Goal: Information Seeking & Learning: Check status

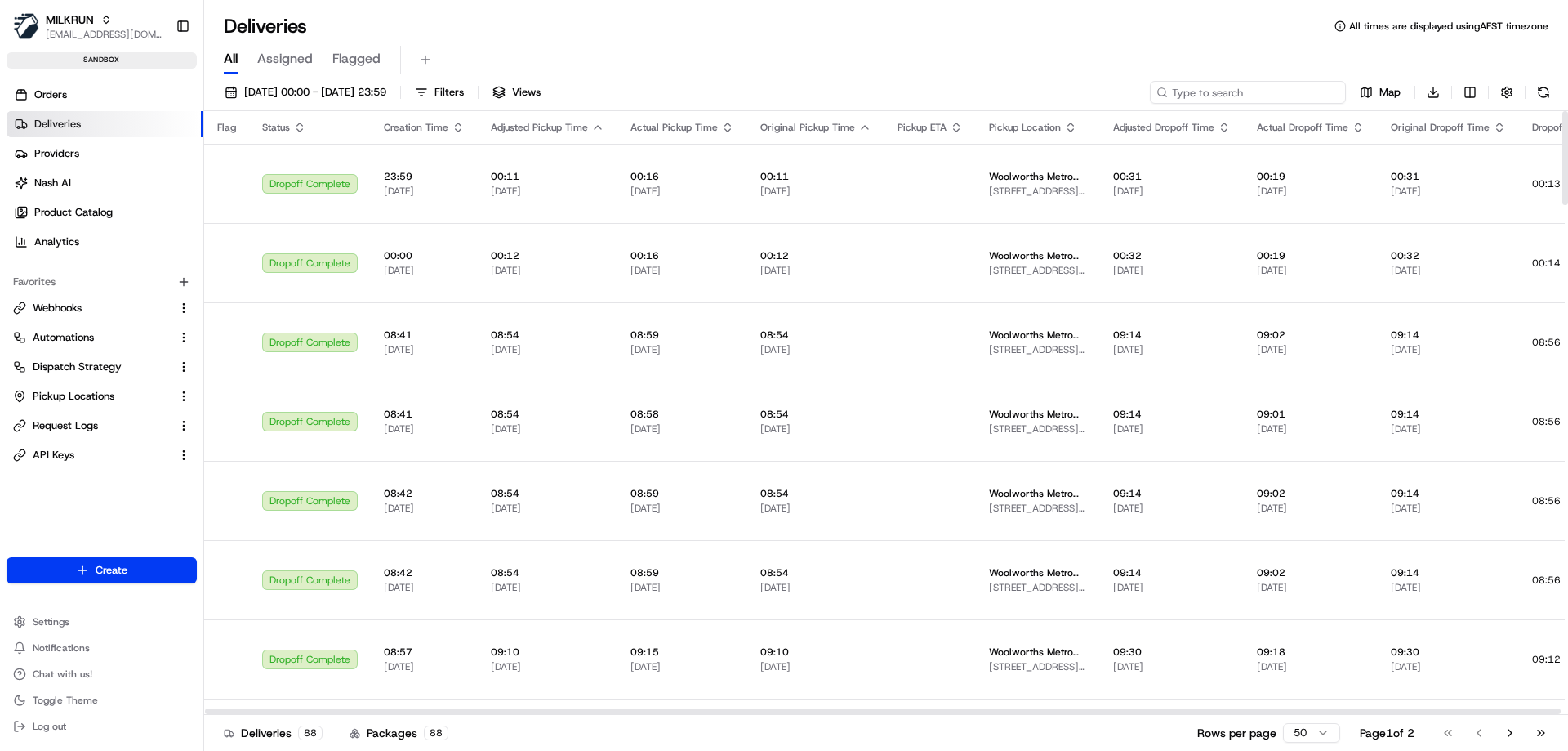
click at [1252, 89] on input at bounding box center [1247, 92] width 196 height 23
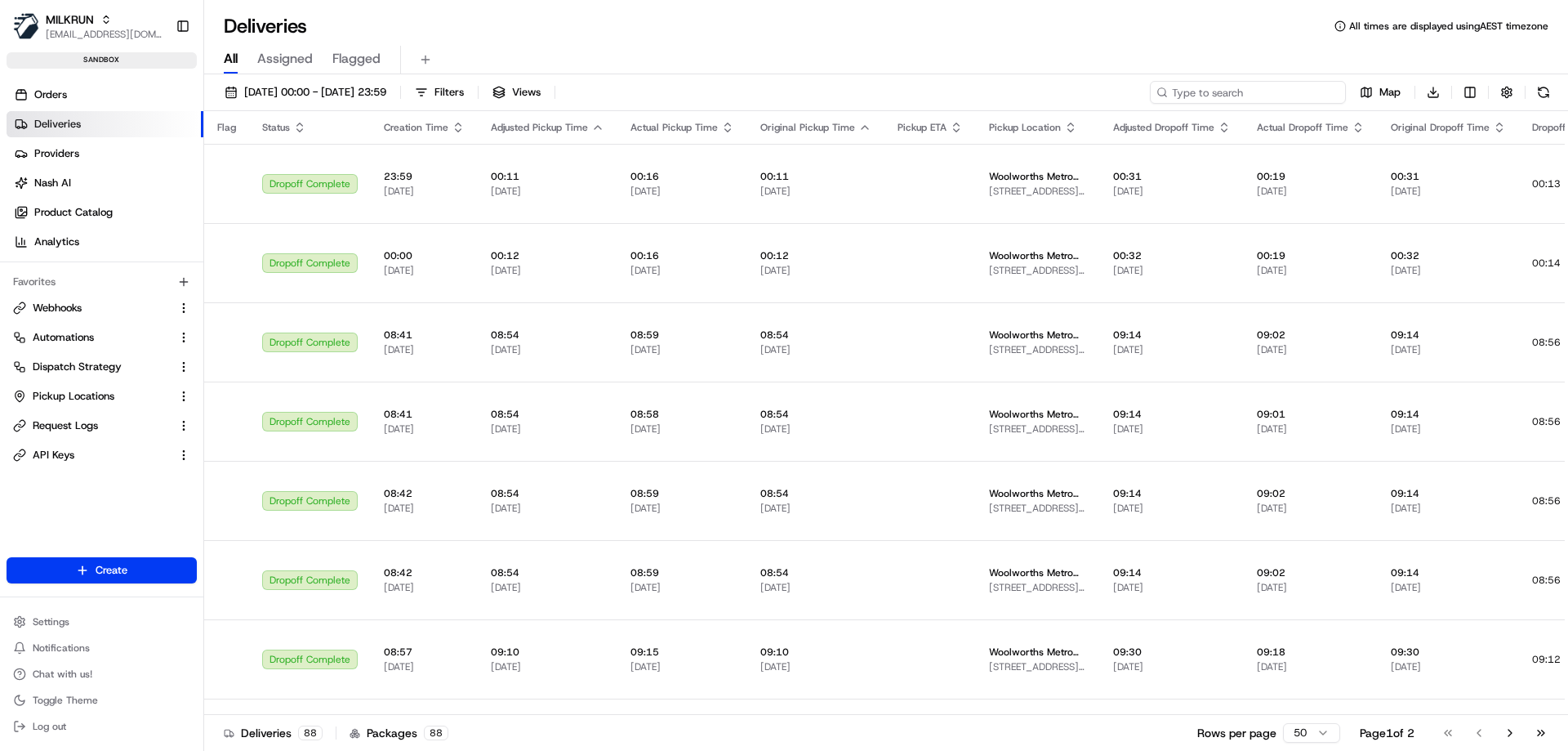
paste input "job_HjkGzvgQVfYqTyWrncXgiN"
type input "job_HjkGzvgQVfYqTyWrncXgiN"
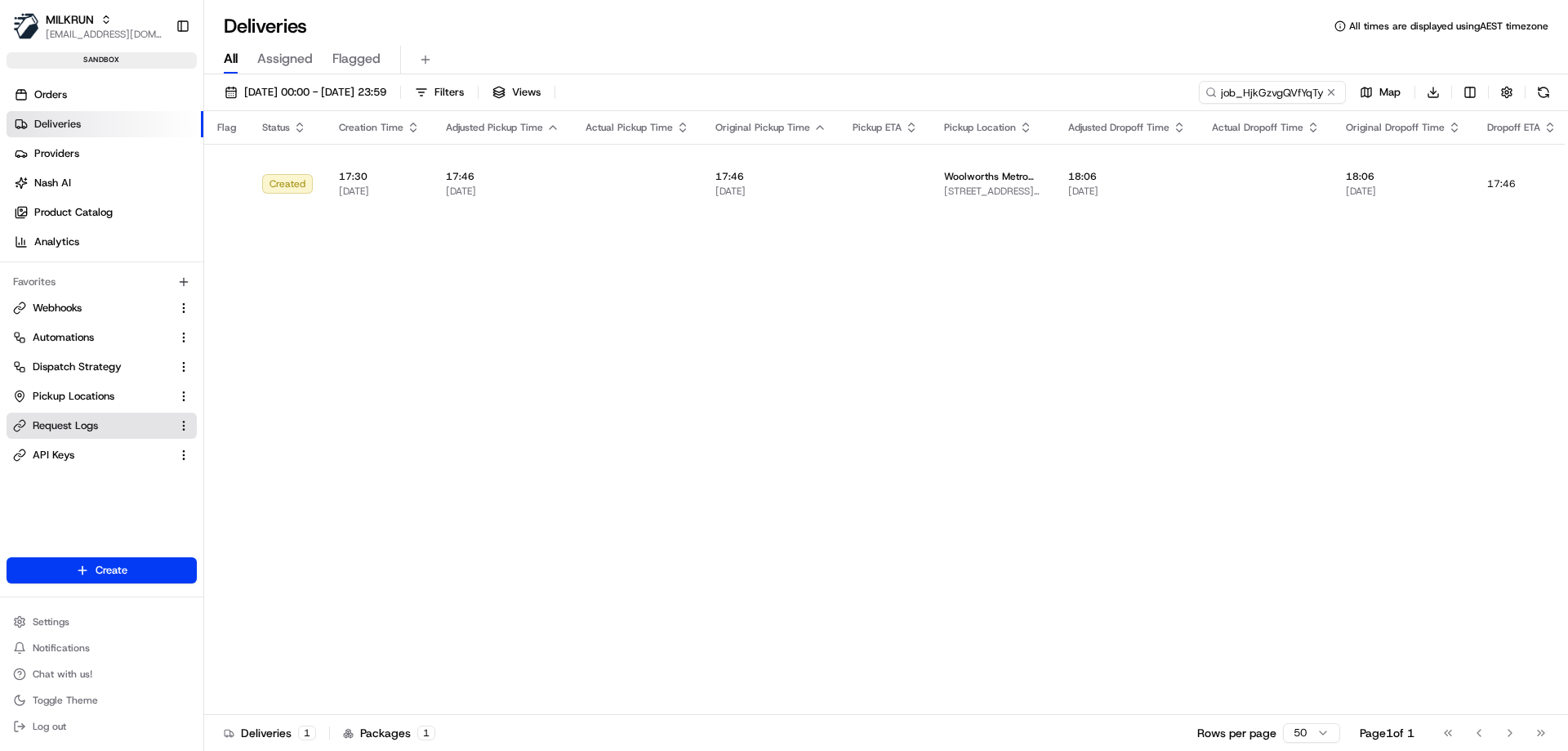
click at [60, 426] on span "Request Logs" at bounding box center [65, 425] width 65 height 15
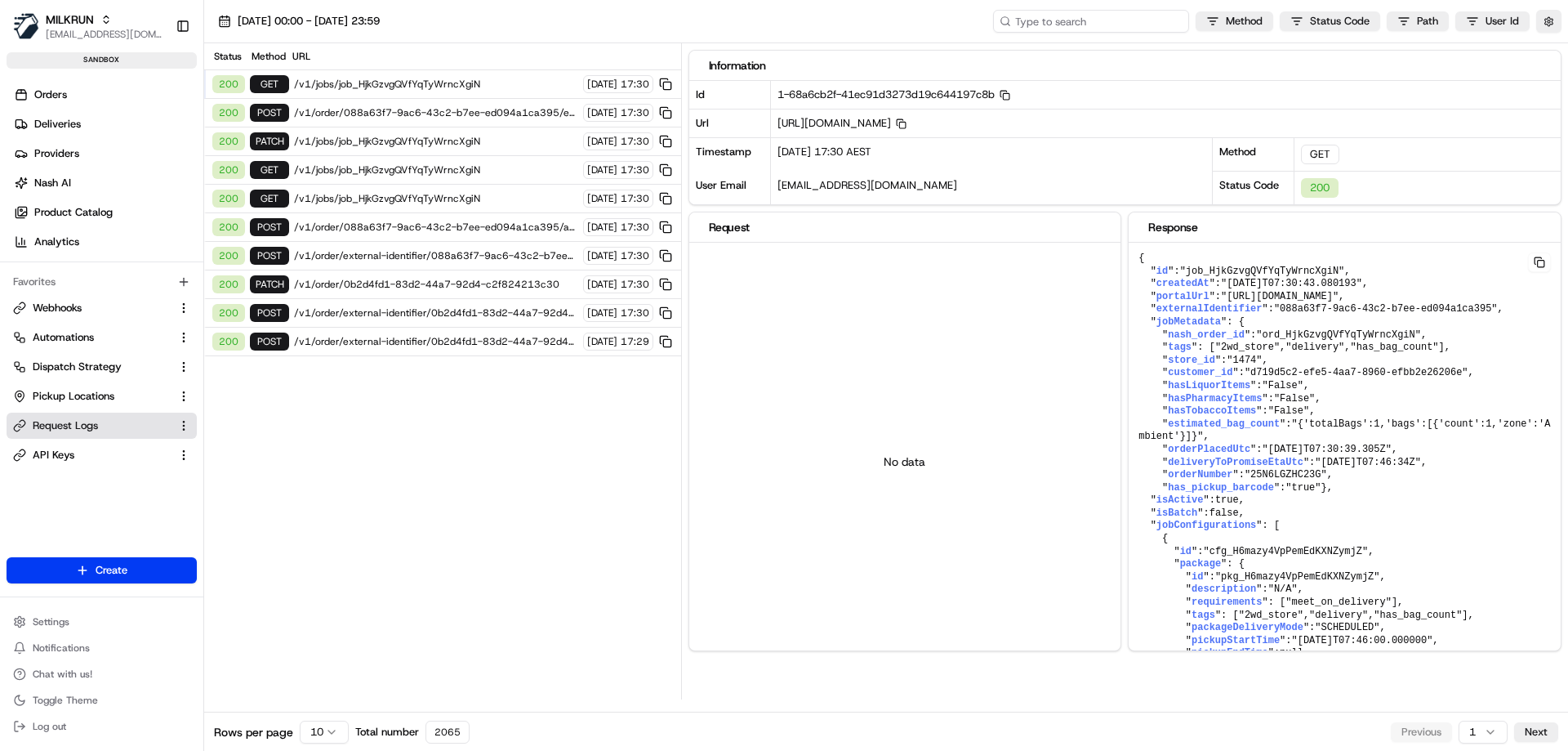
click at [1094, 19] on input at bounding box center [1091, 21] width 196 height 23
paste input "job_HjkGzvgQVfYqTyWrncXgiN"
type input "job_HjkGzvgQVfYqTyWrncXgiN"
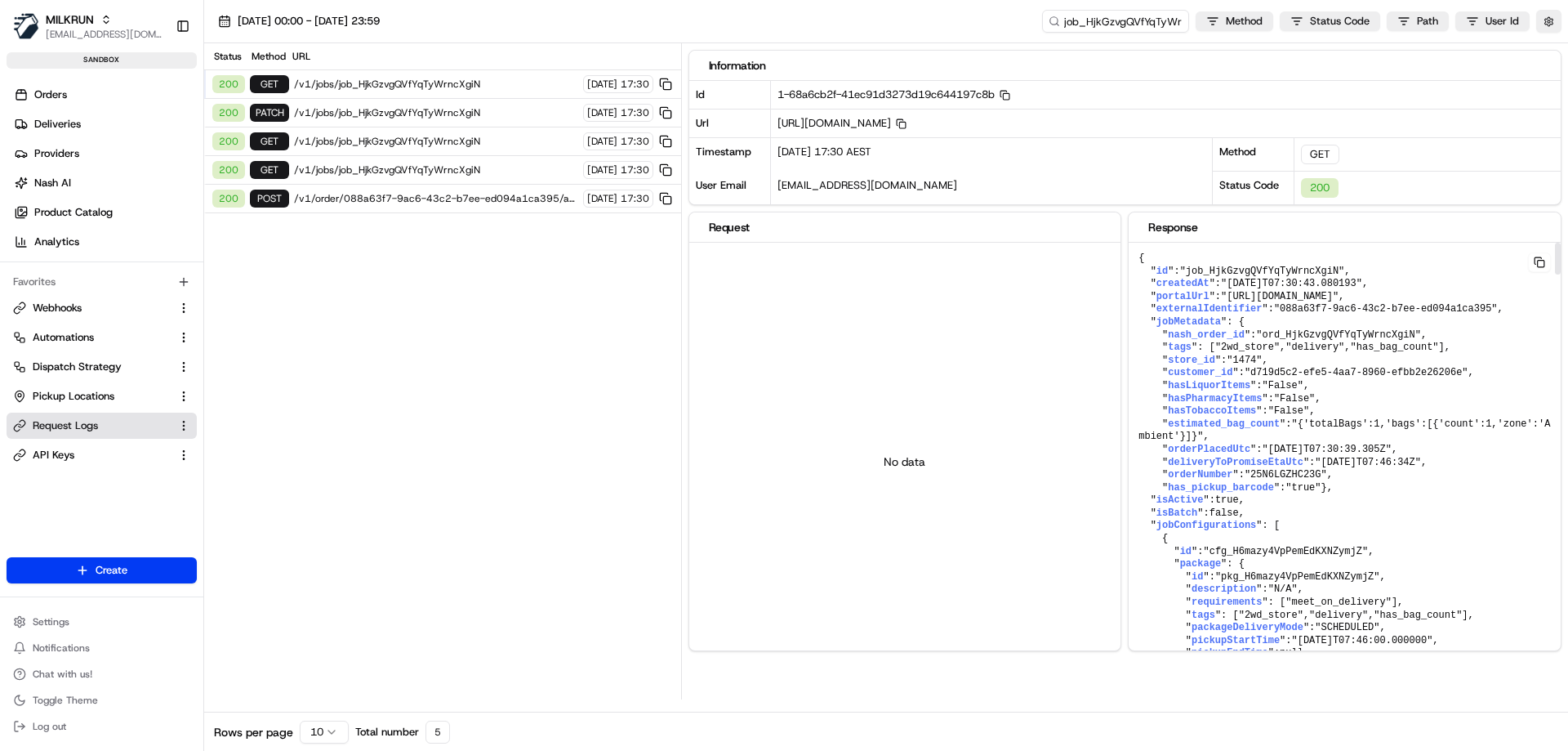
click at [1280, 341] on span ""ord_HjkGzvgQVfYqTyWrncXgiN"" at bounding box center [1339, 335] width 165 height 12
copy span "ord_HjkGzvgQVfYqTyWrncXgiN"
click at [1119, 22] on input "job_HjkGzvgQVfYqTyWrncXgiN" at bounding box center [1091, 21] width 196 height 23
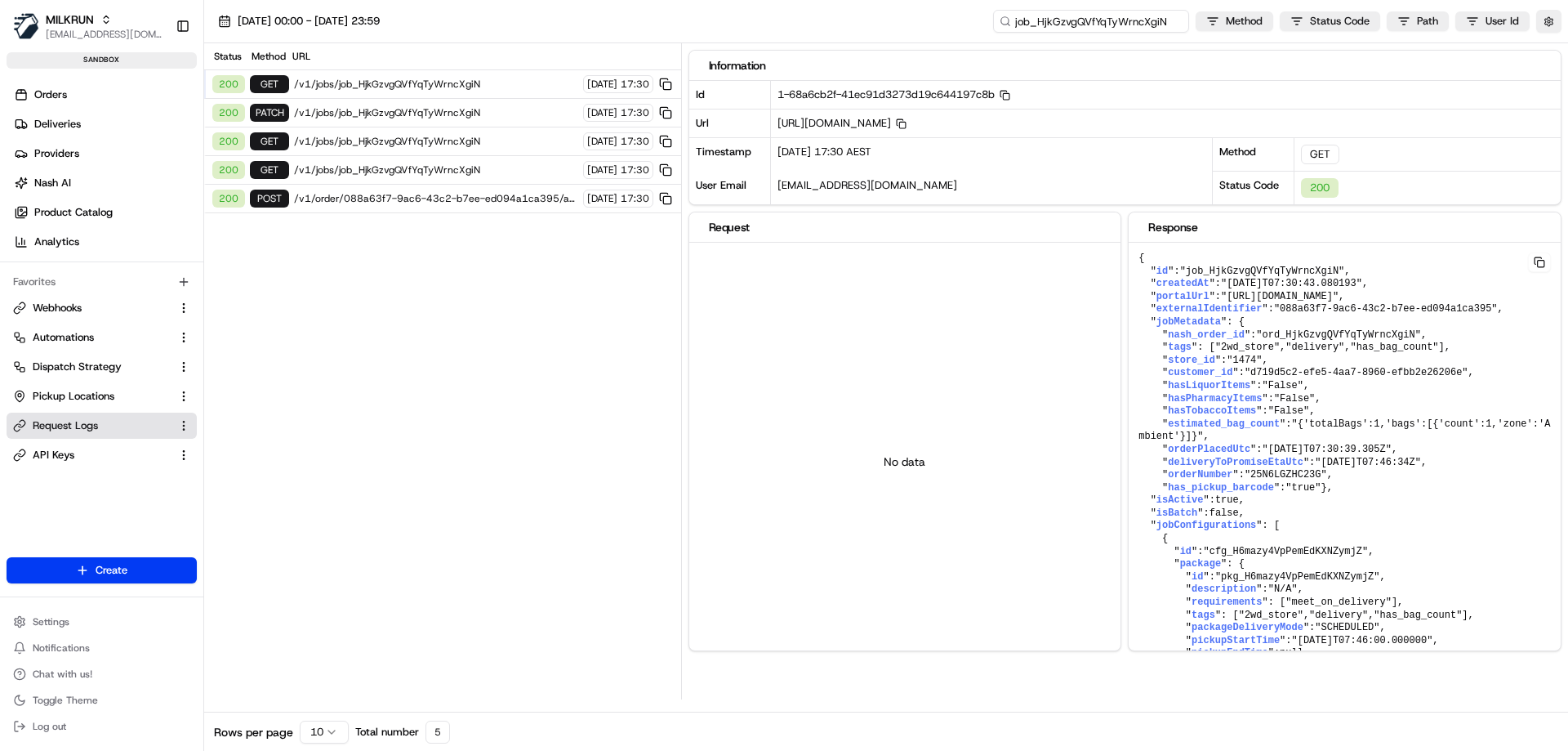
paste input "ord"
type input "ord_HjkGzvgQVfYqTyWrncXgiN"
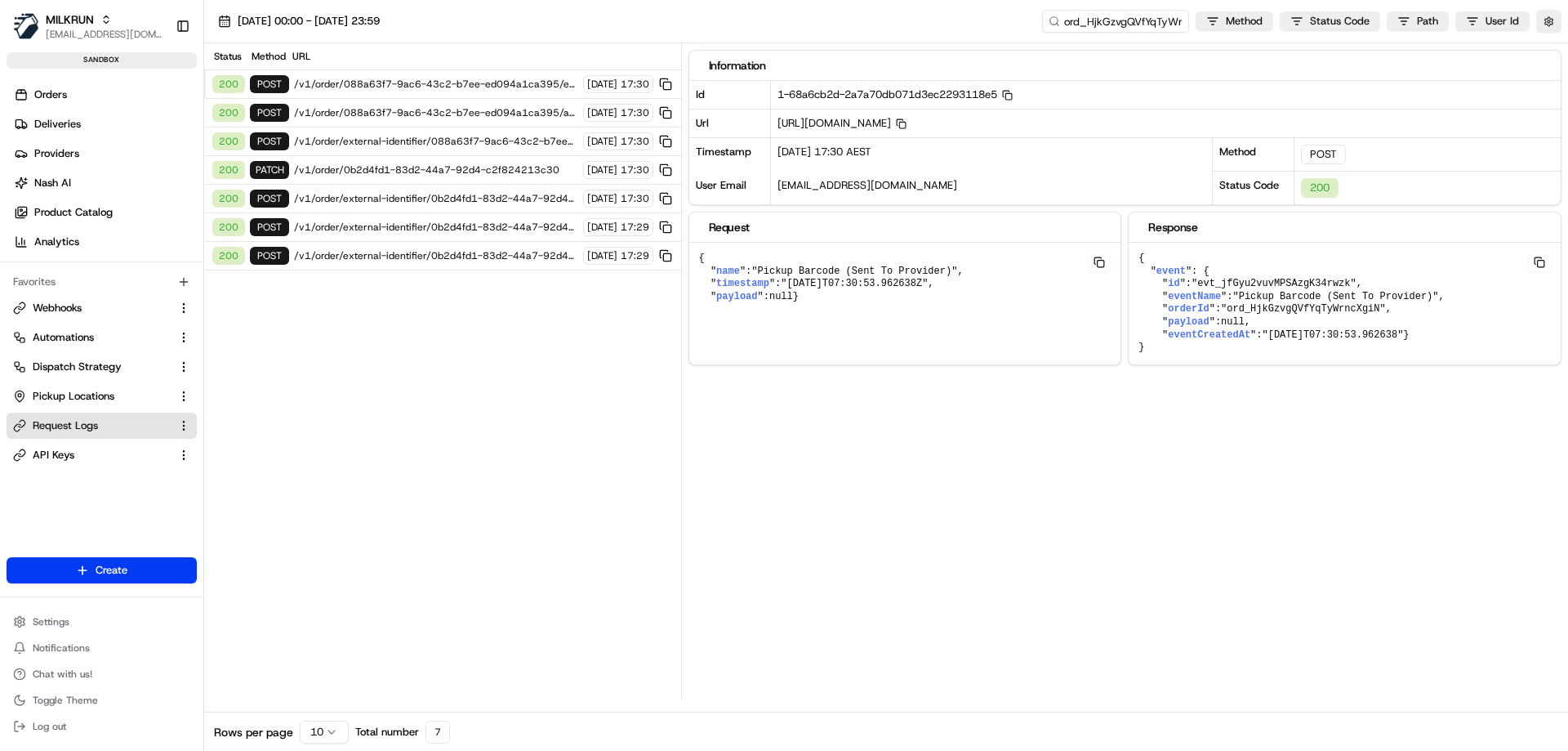
click at [341, 147] on span "/v1/order/external-identifier/088a63f7-9ac6-43c2-b7ee-ed094a1ca395" at bounding box center [436, 141] width 284 height 13
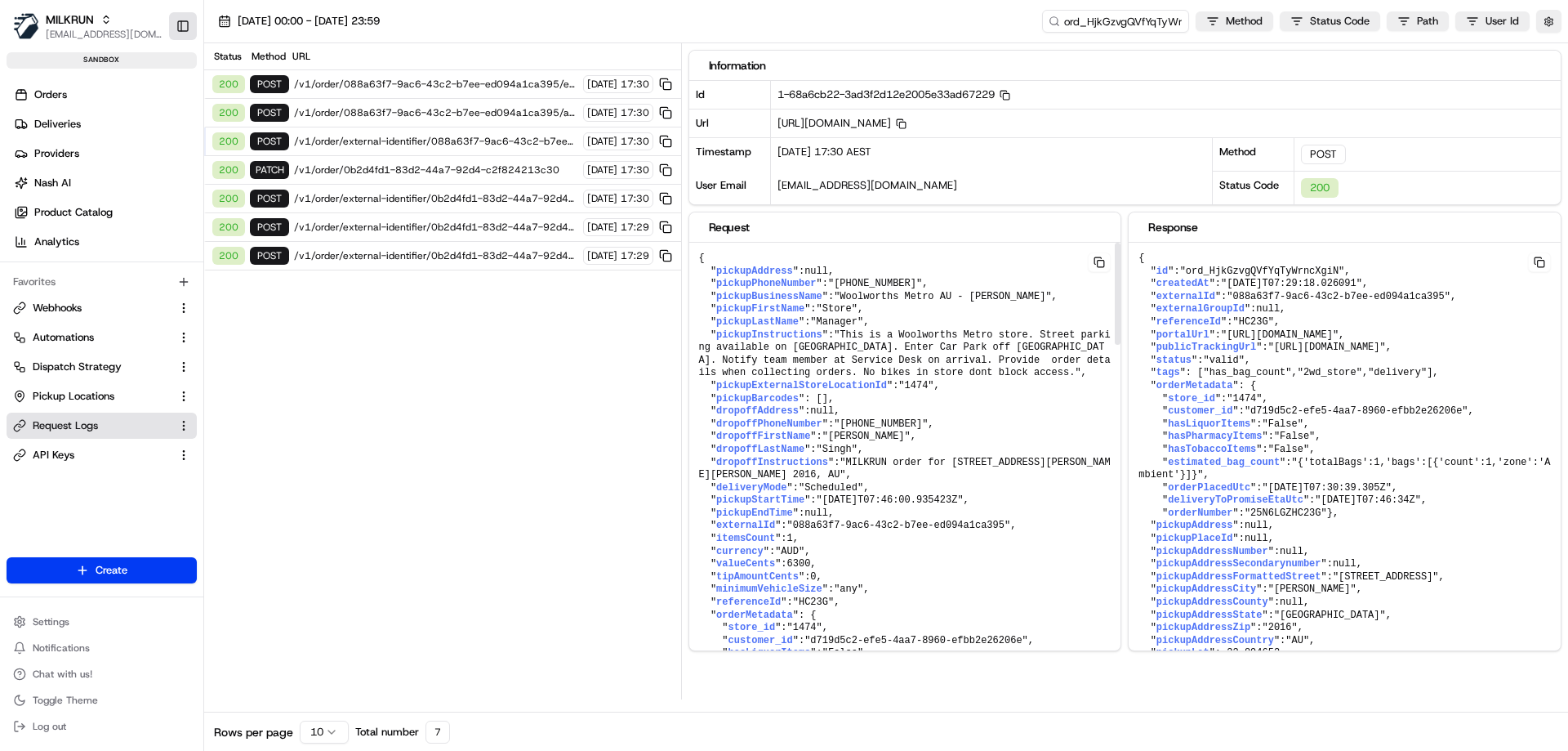
click at [182, 23] on button "Toggle Sidebar" at bounding box center [183, 26] width 28 height 28
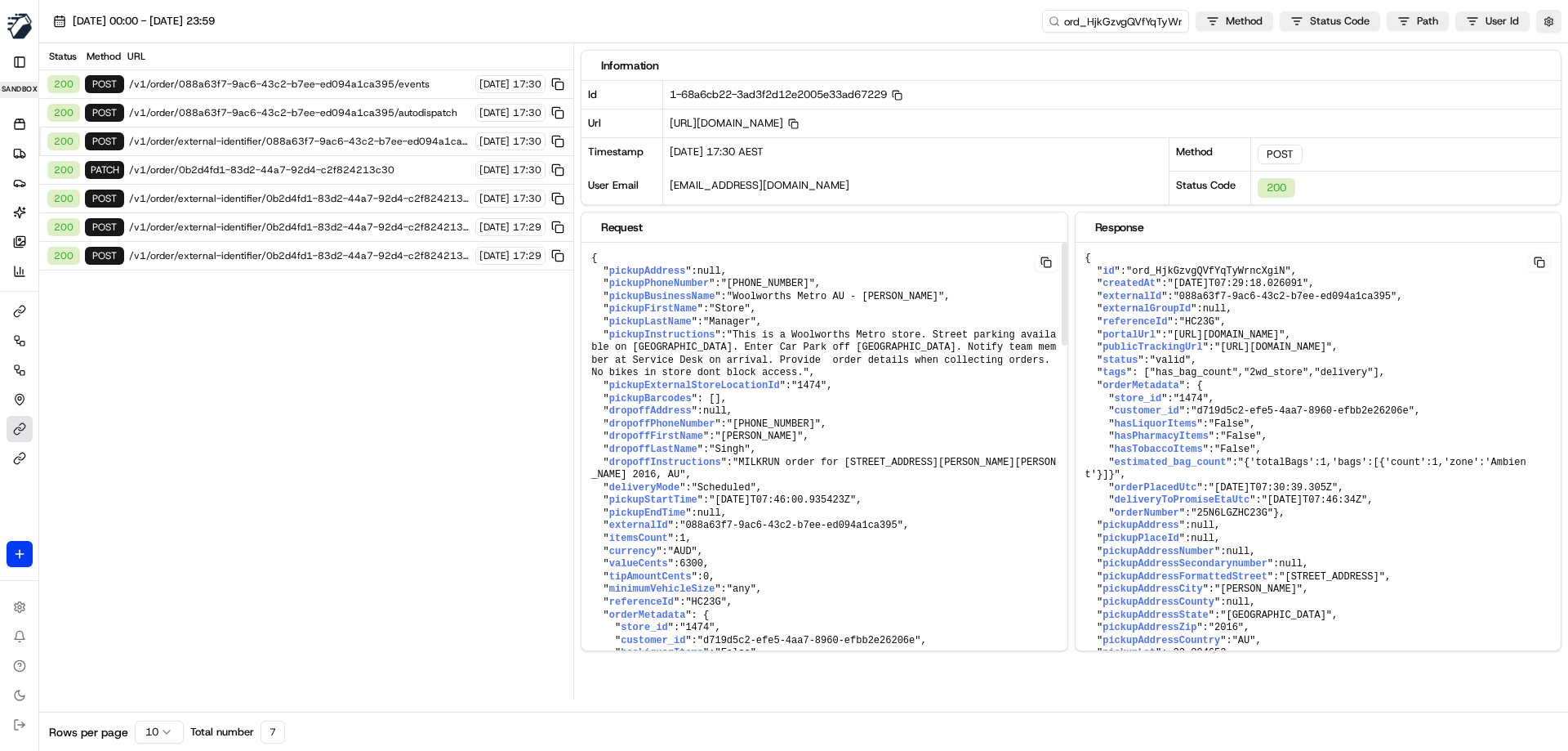
drag, startPoint x: 747, startPoint y: 487, endPoint x: 856, endPoint y: 482, distance: 109.1
click at [856, 494] on span ""[DATE]T07:46:00.935423Z"" at bounding box center [782, 500] width 147 height 12
drag, startPoint x: 1048, startPoint y: 120, endPoint x: 1275, endPoint y: 121, distance: 227.0
click at [799, 121] on span "[URL][DOMAIN_NAME] Copy [URL][DOMAIN_NAME]" at bounding box center [733, 123] width 129 height 14
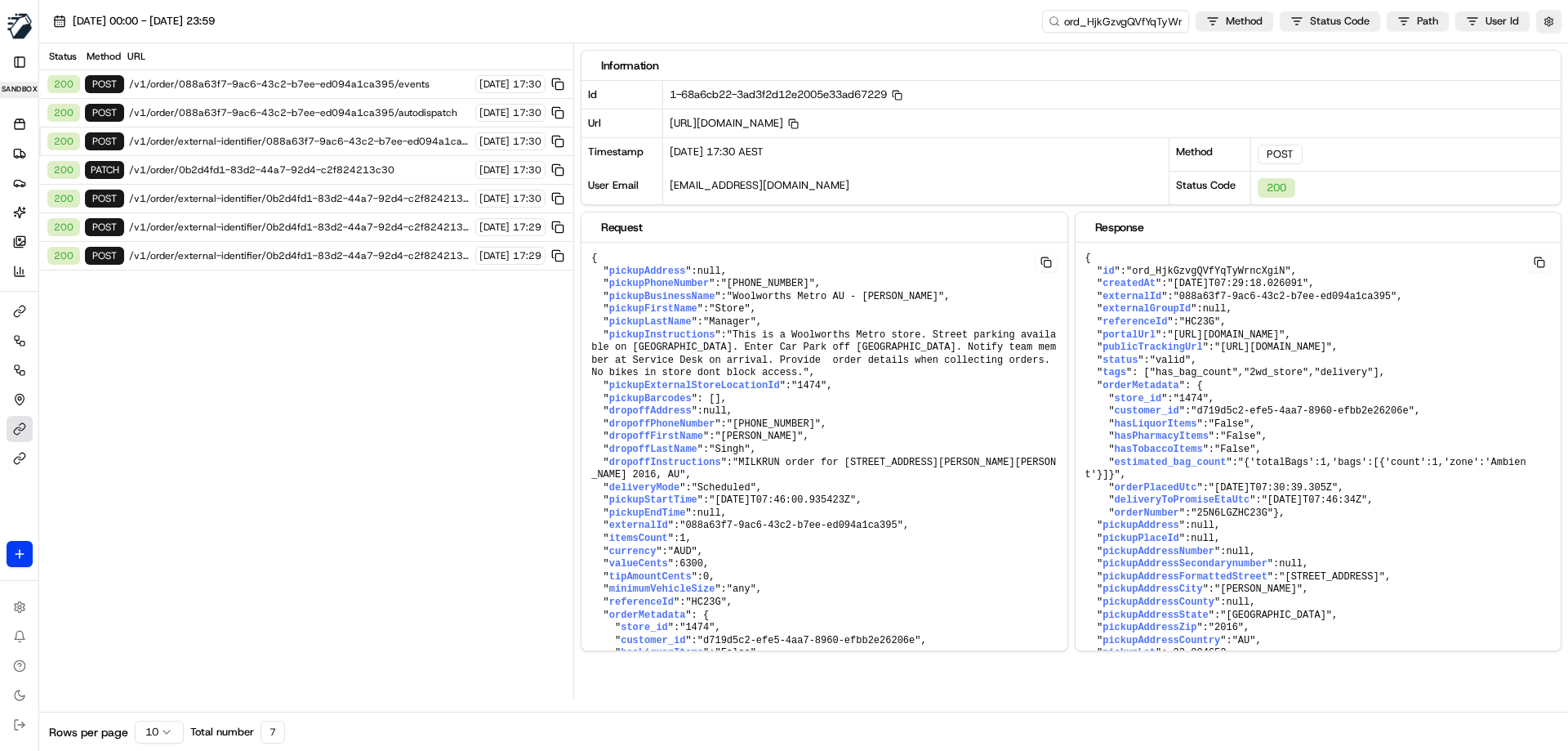
copy span "088a63f7-9ac6-43c2-b7ee-ed094a1ca395"
